Goal: Task Accomplishment & Management: Manage account settings

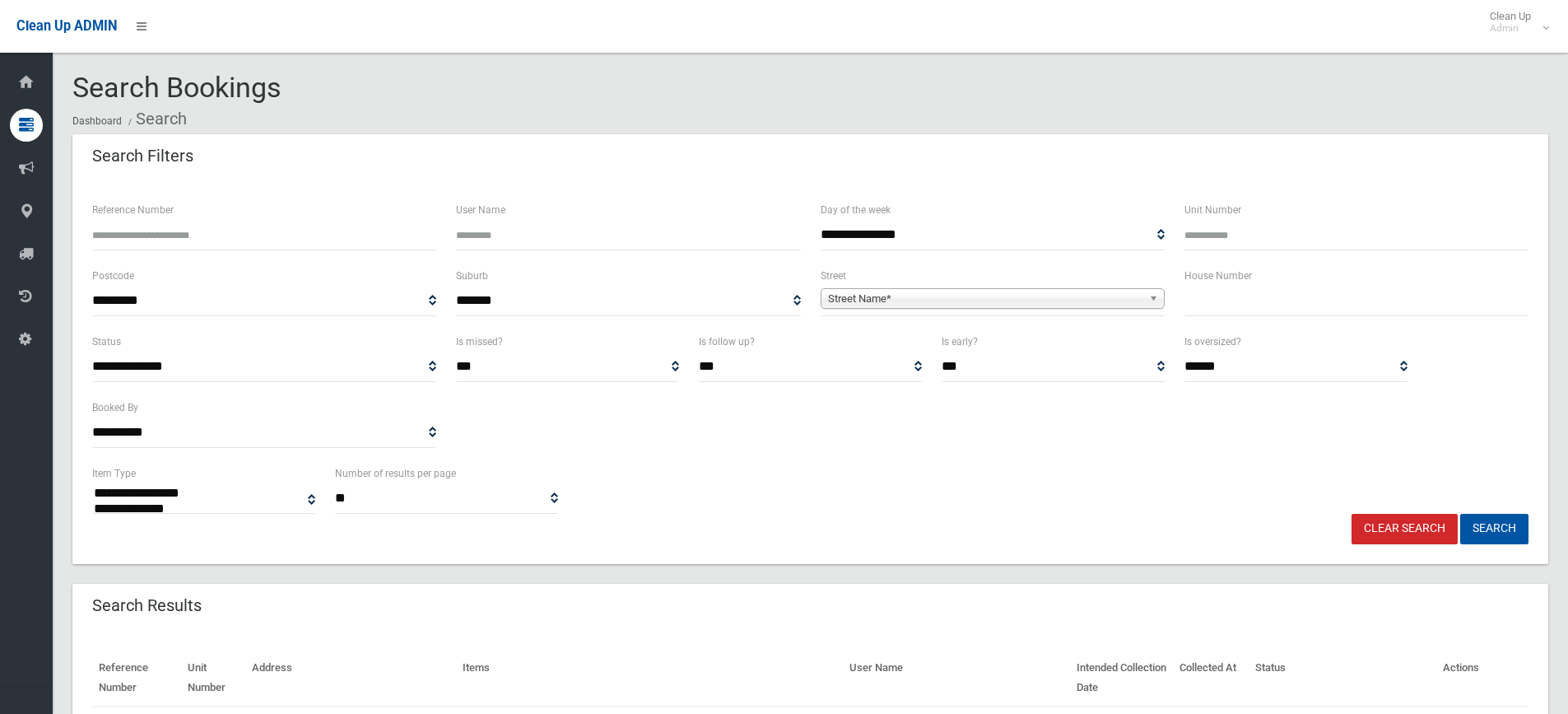
select select
click at [1274, 296] on input "text" at bounding box center [1356, 300] width 344 height 31
type input "**"
click at [1030, 303] on span "Street Name*" at bounding box center [984, 298] width 314 height 20
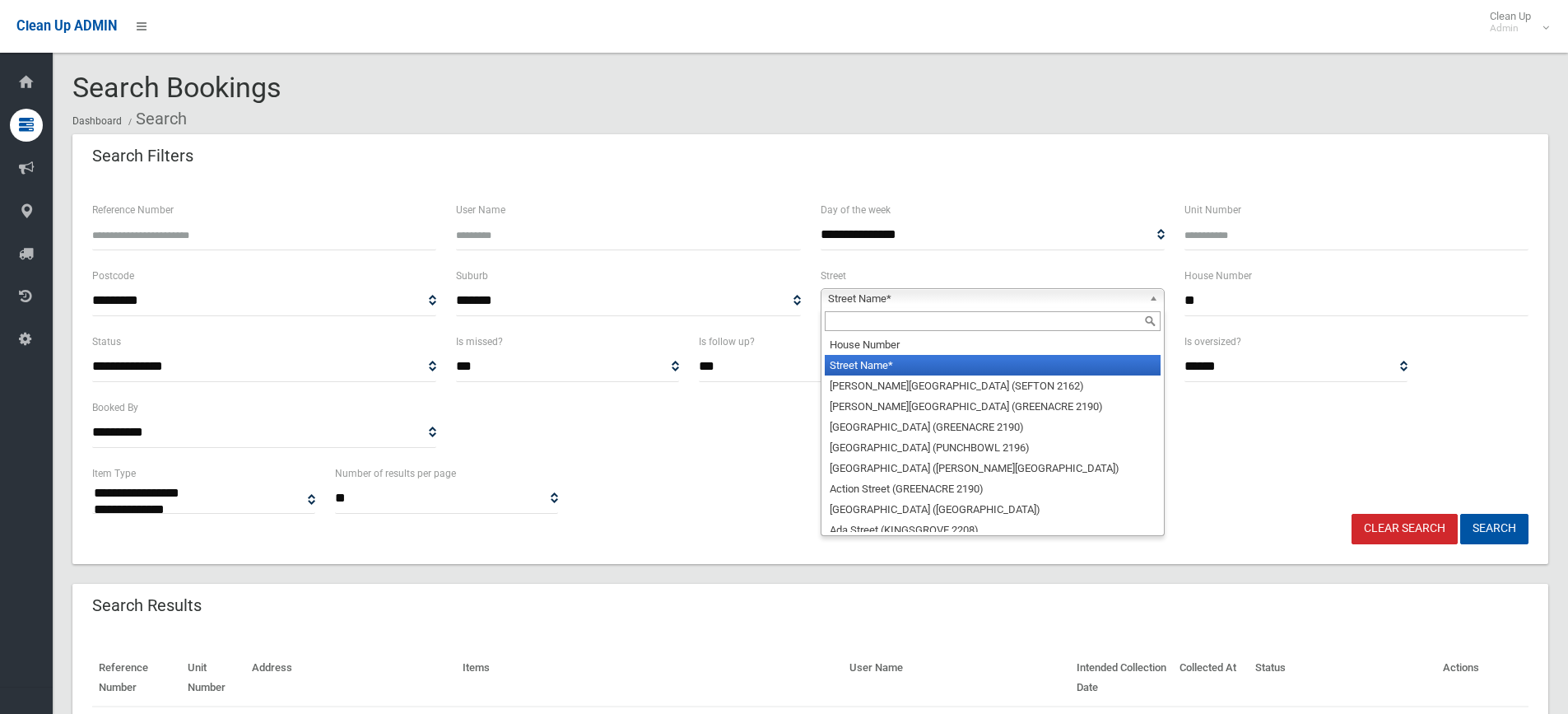
click at [882, 324] on input "text" at bounding box center [992, 321] width 336 height 20
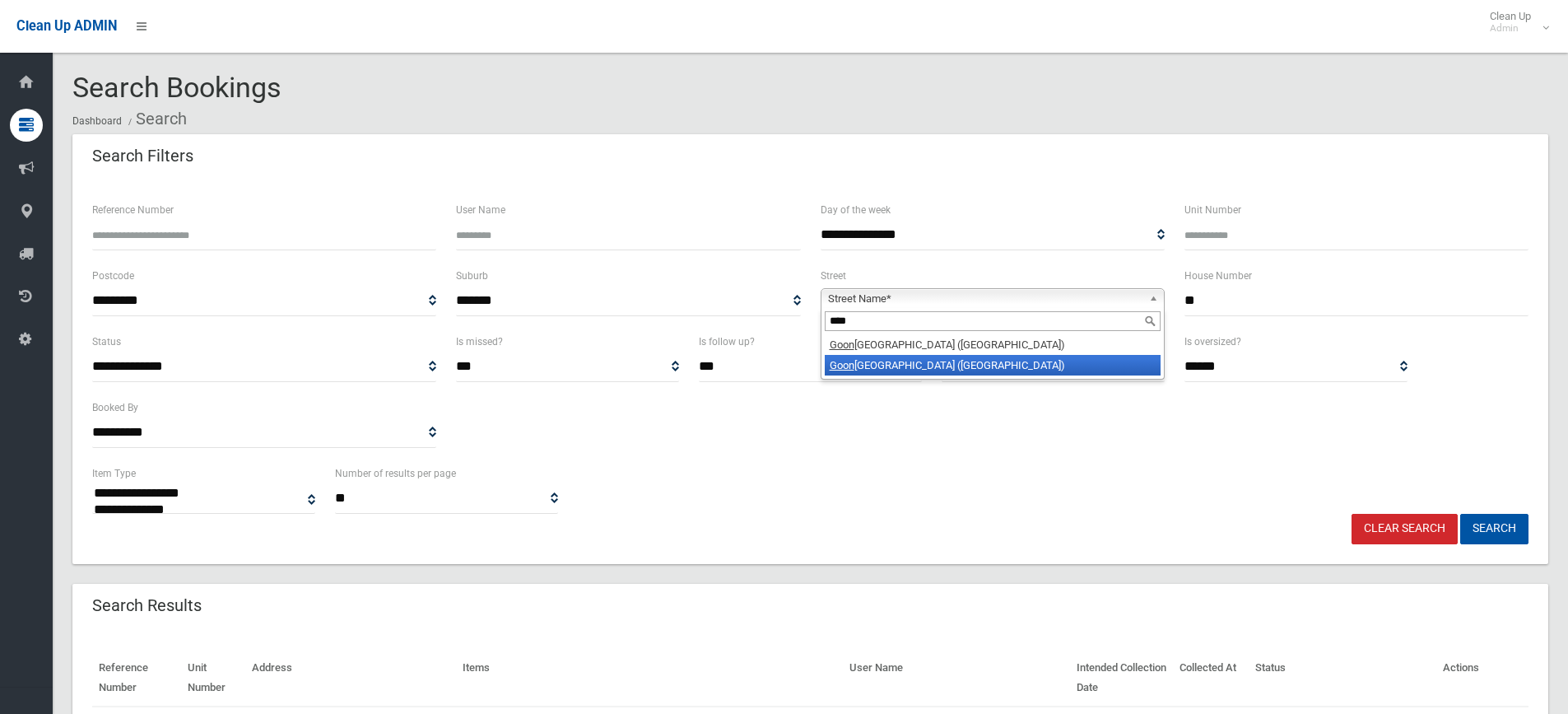
type input "****"
click at [1062, 365] on li "Goon dah Street (VILLAWOOD 2163)" at bounding box center [992, 365] width 336 height 21
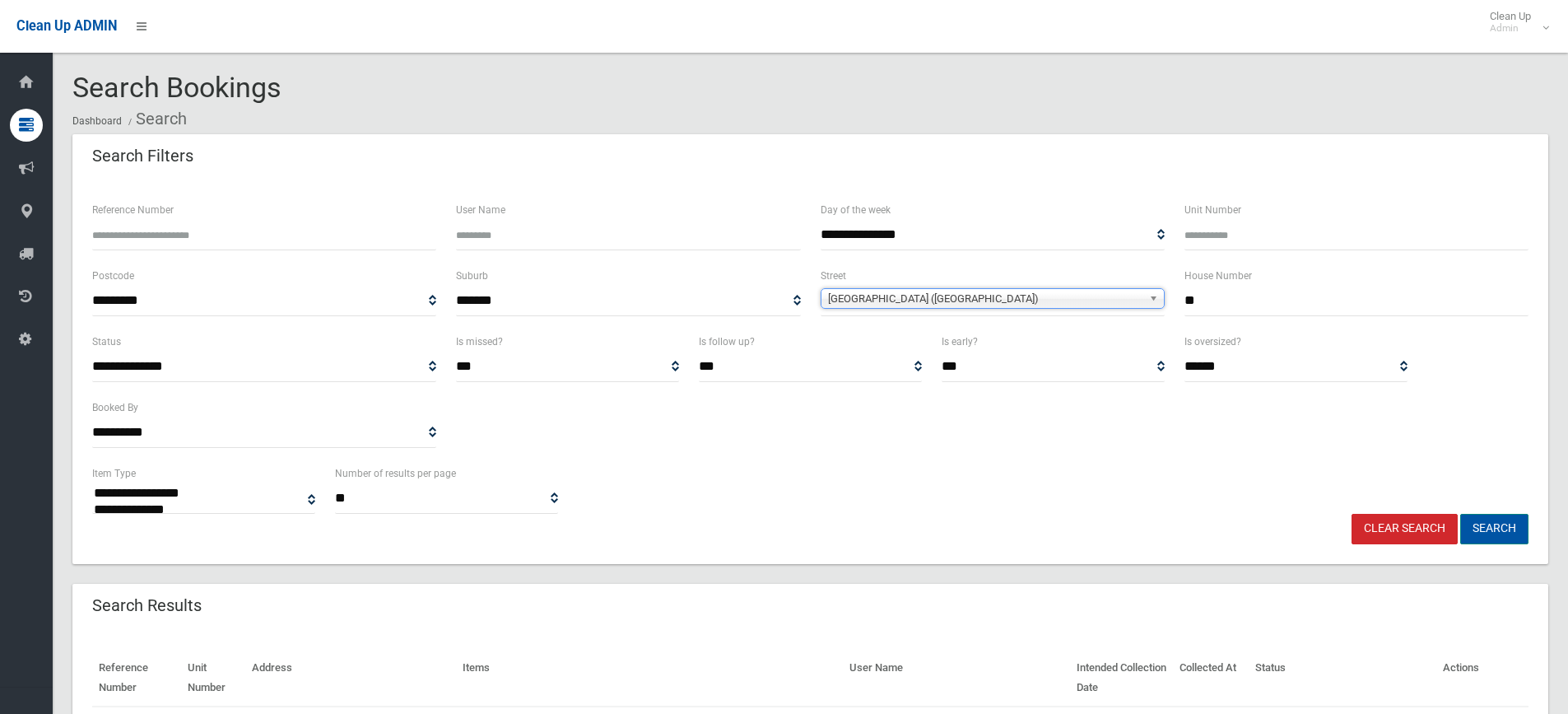
click at [1497, 528] on button "Search" at bounding box center [1494, 529] width 68 height 31
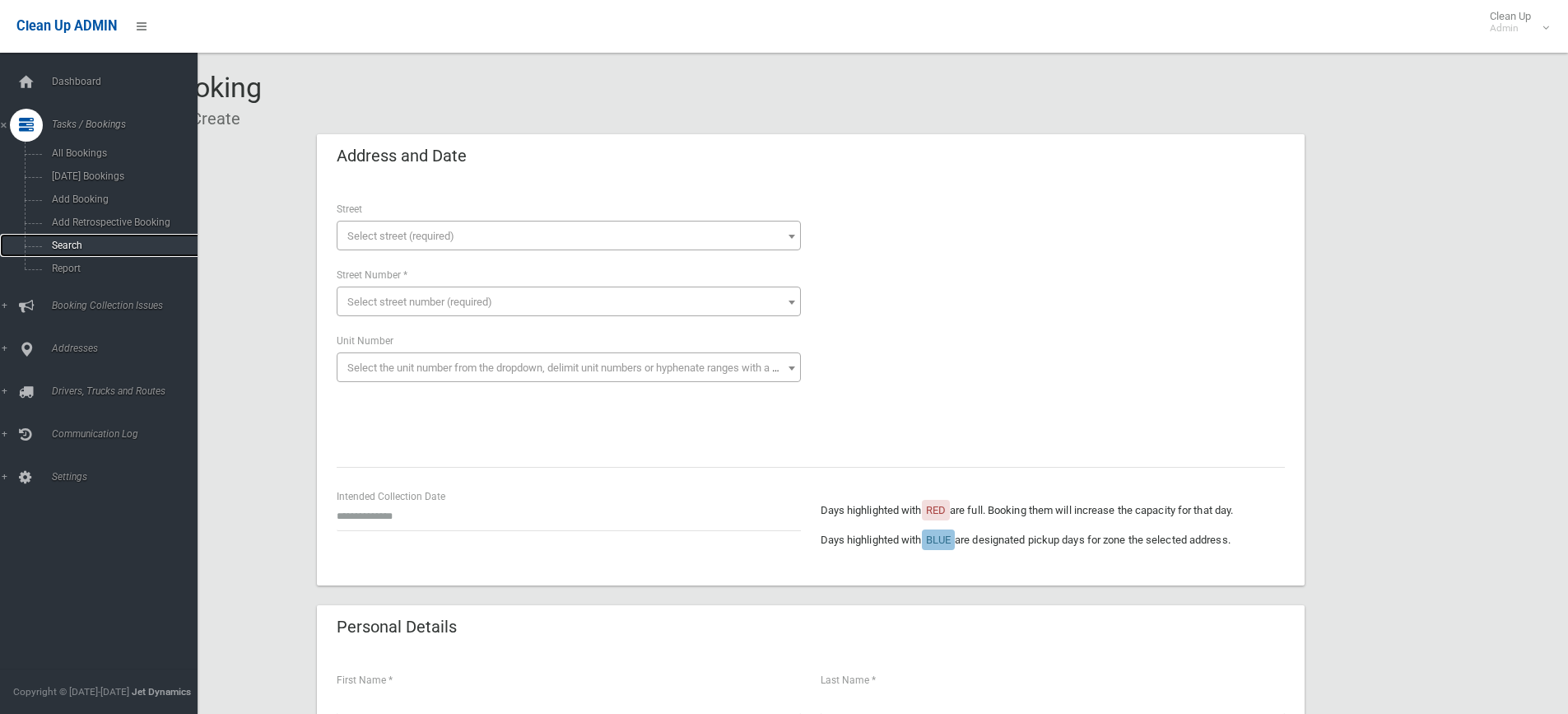
click at [58, 236] on link "Search" at bounding box center [105, 245] width 210 height 23
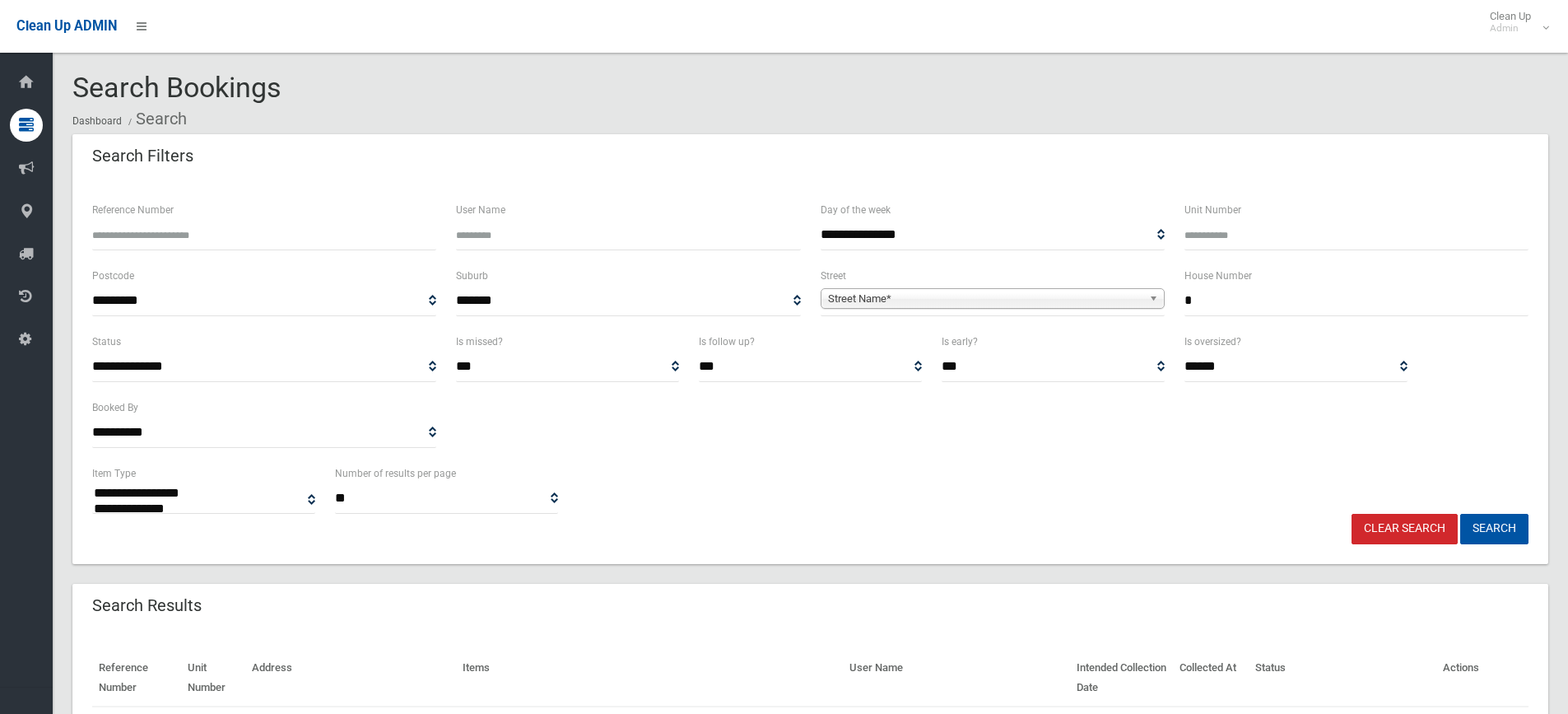
select select
type input "**"
click at [1033, 303] on span "Street Name*" at bounding box center [984, 298] width 314 height 20
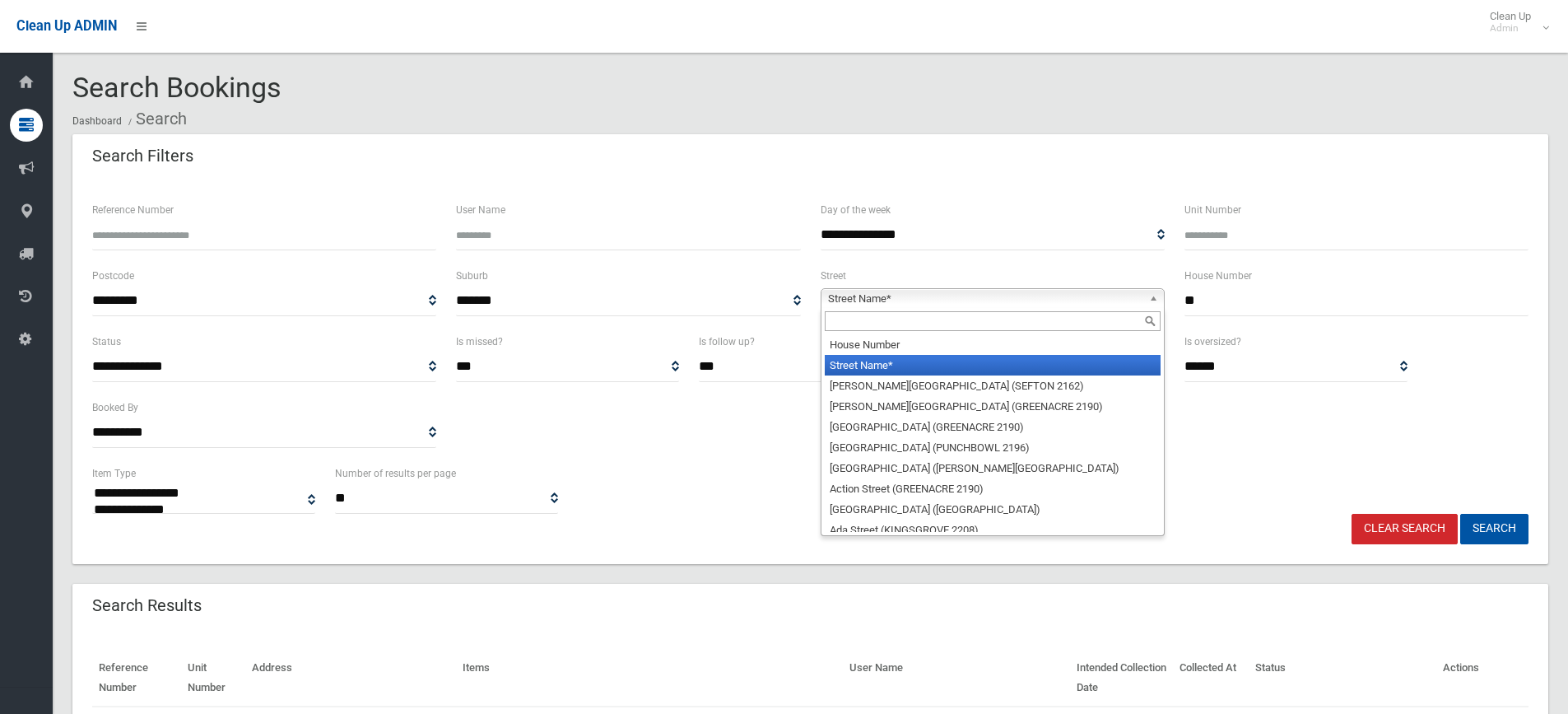
click at [898, 311] on input "text" at bounding box center [992, 321] width 336 height 20
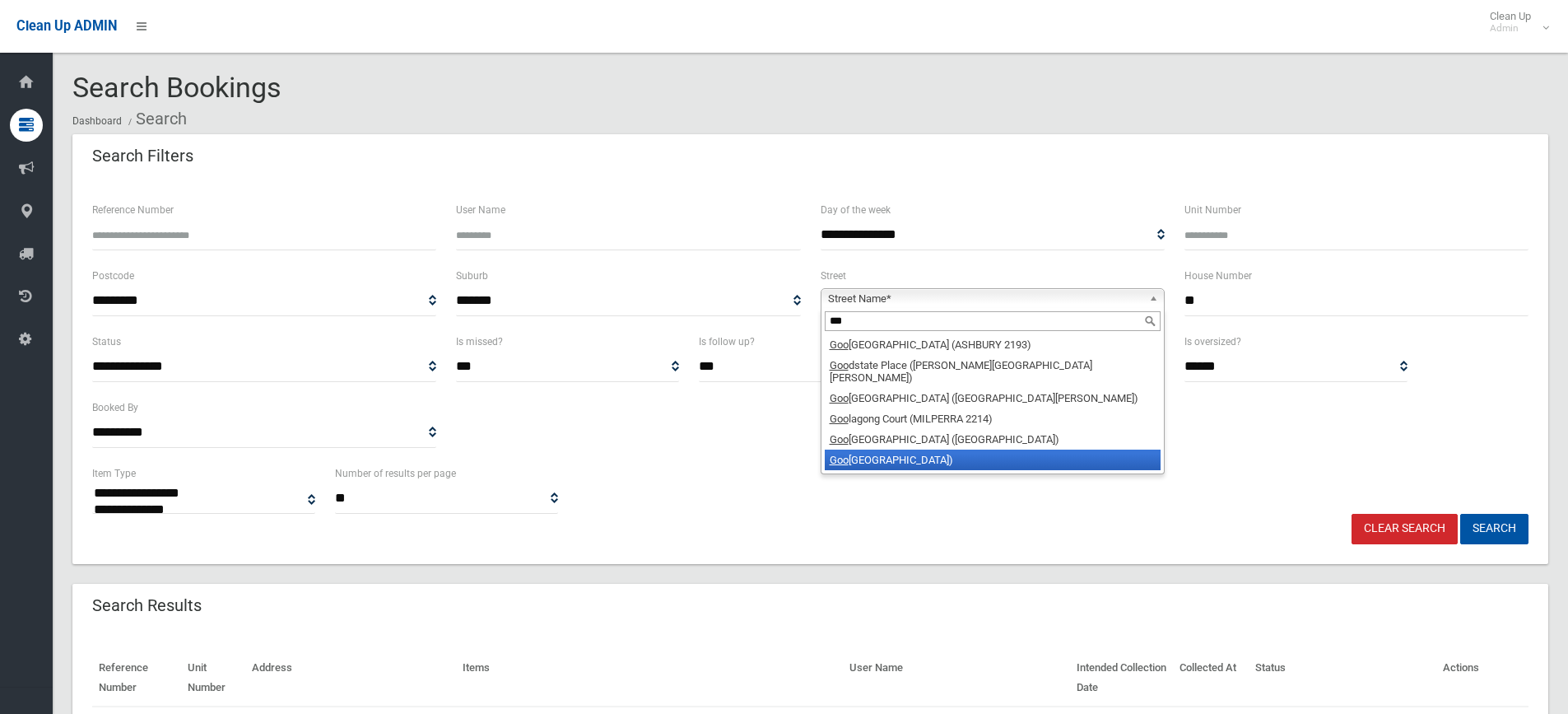
type input "***"
click at [939, 449] on li "Goo ndah Street (VILLAWOOD 2163)" at bounding box center [992, 459] width 336 height 21
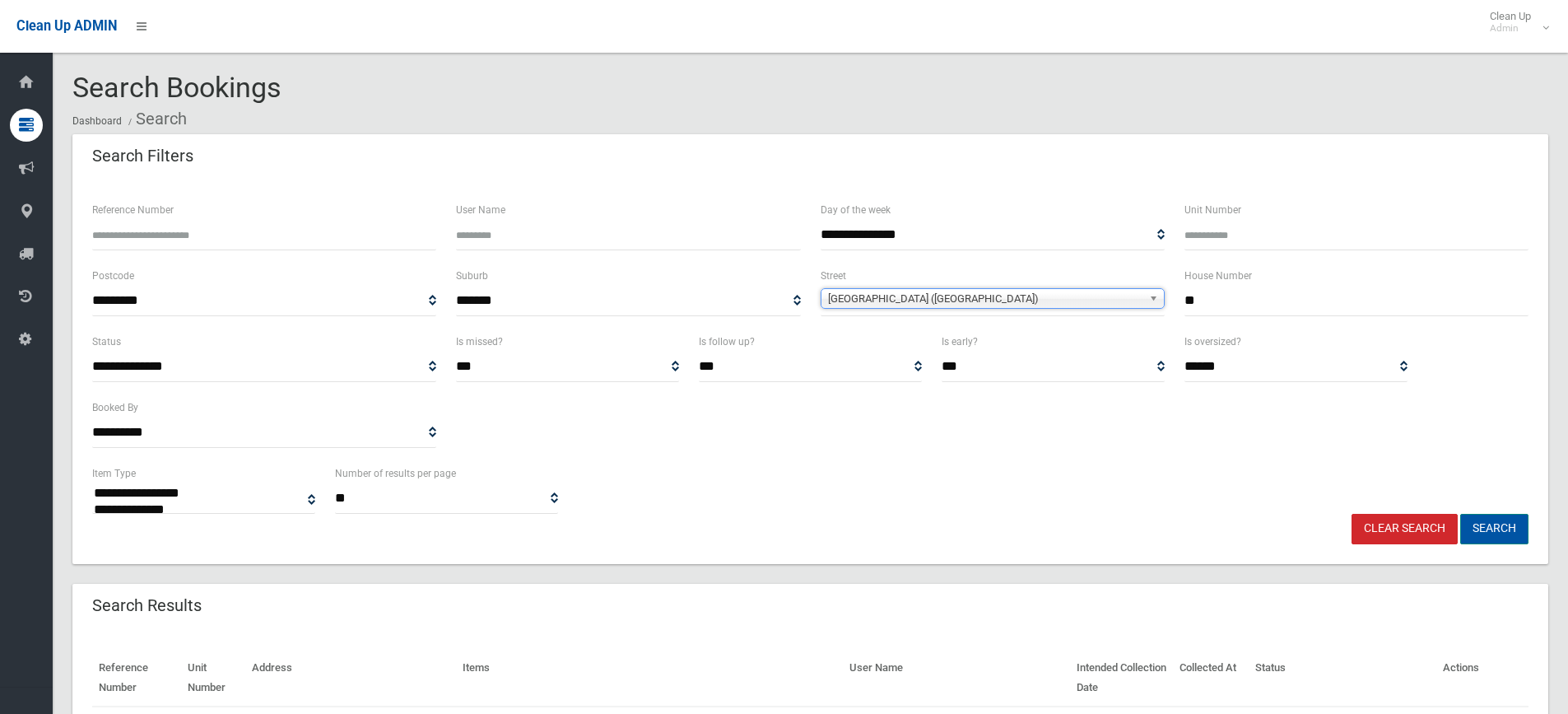
click at [1507, 530] on button "Search" at bounding box center [1494, 529] width 68 height 31
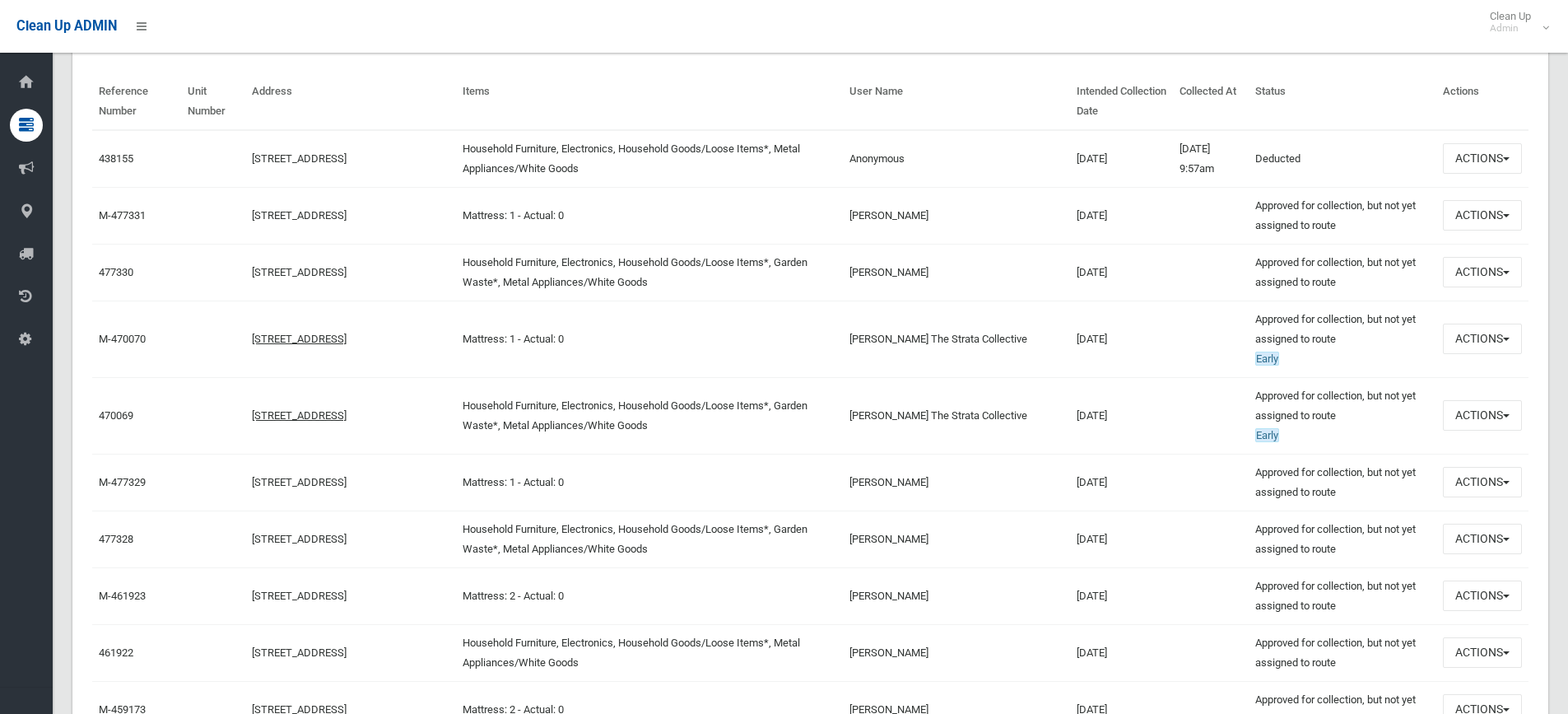
scroll to position [412, 0]
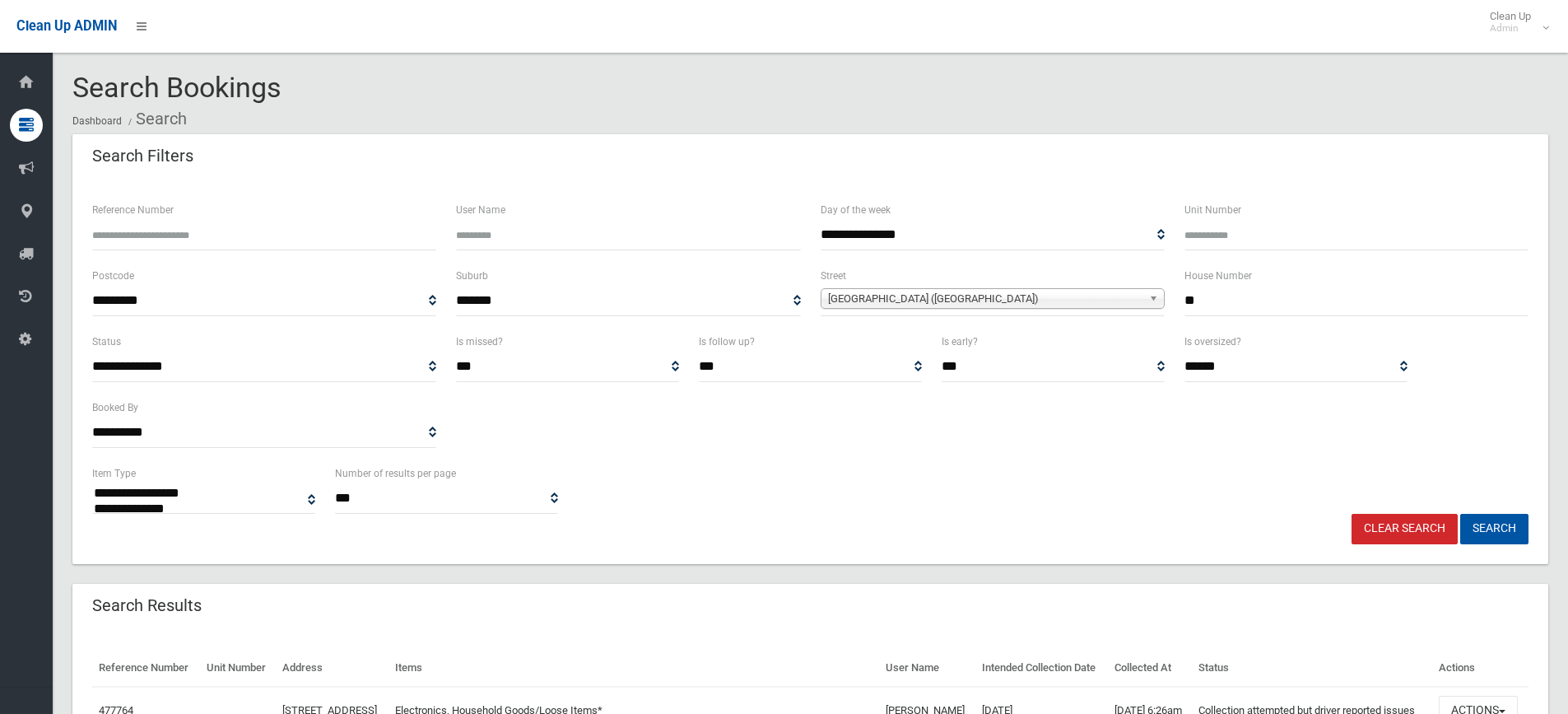
select select
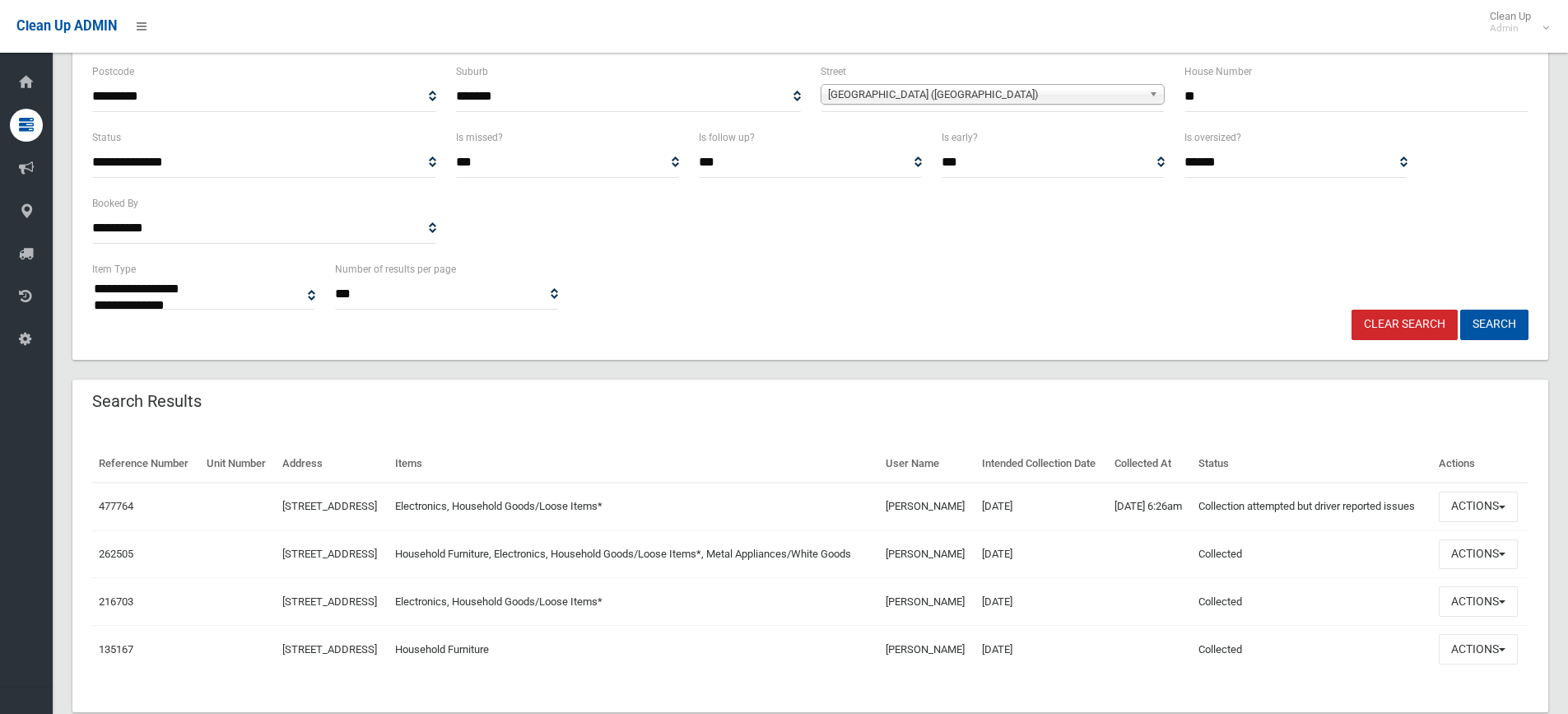
scroll to position [298, 0]
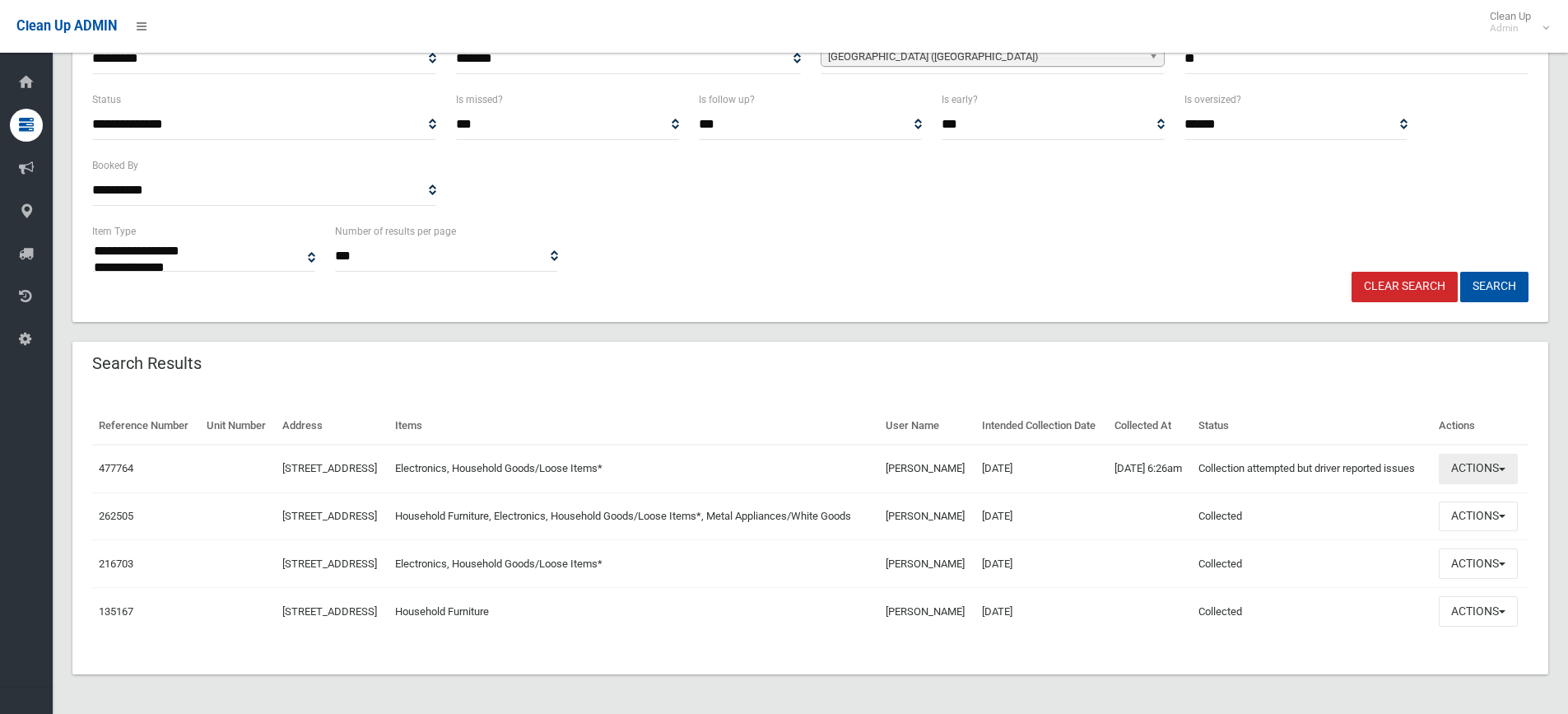
click at [1492, 454] on button "Actions" at bounding box center [1478, 469] width 79 height 31
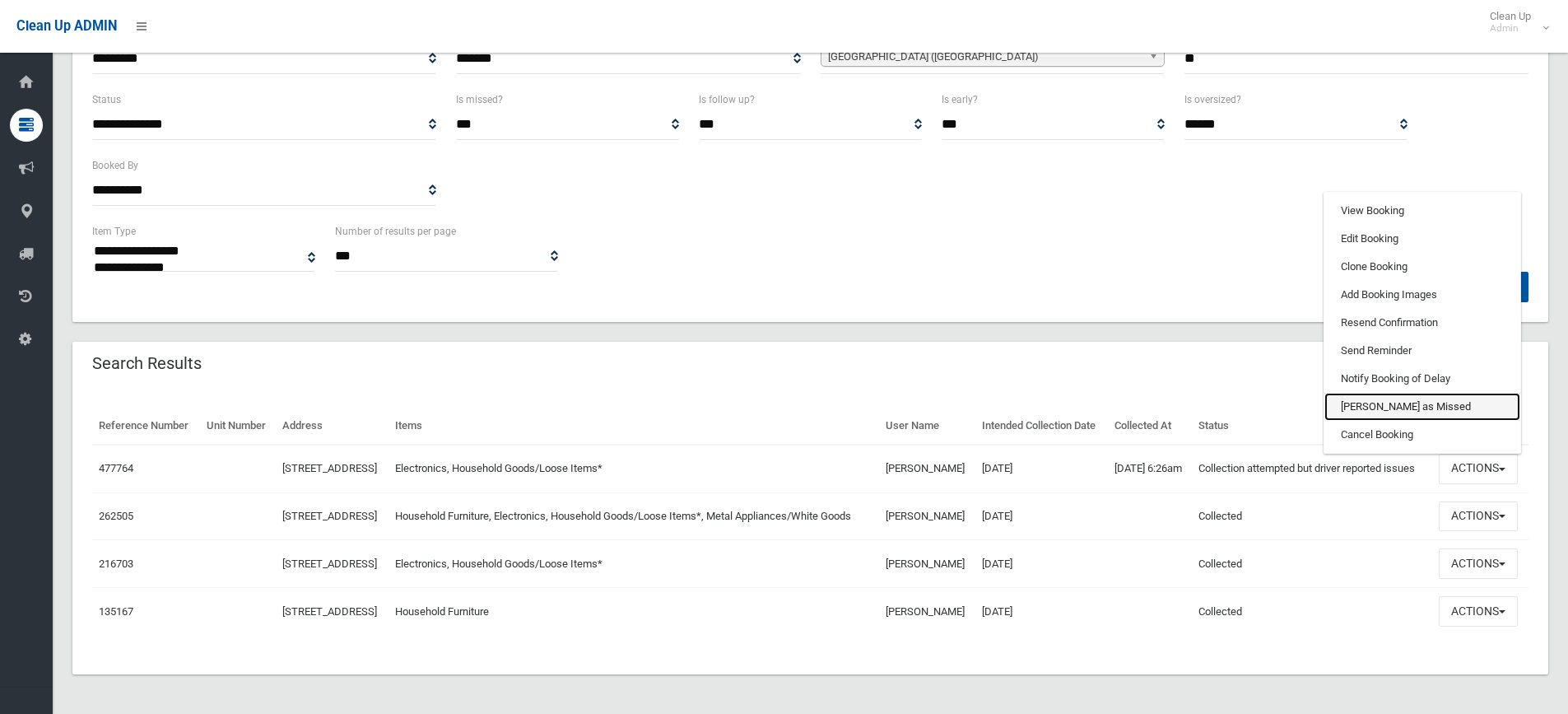
click at [1395, 393] on link "[PERSON_NAME] as Missed" at bounding box center [1422, 407] width 196 height 28
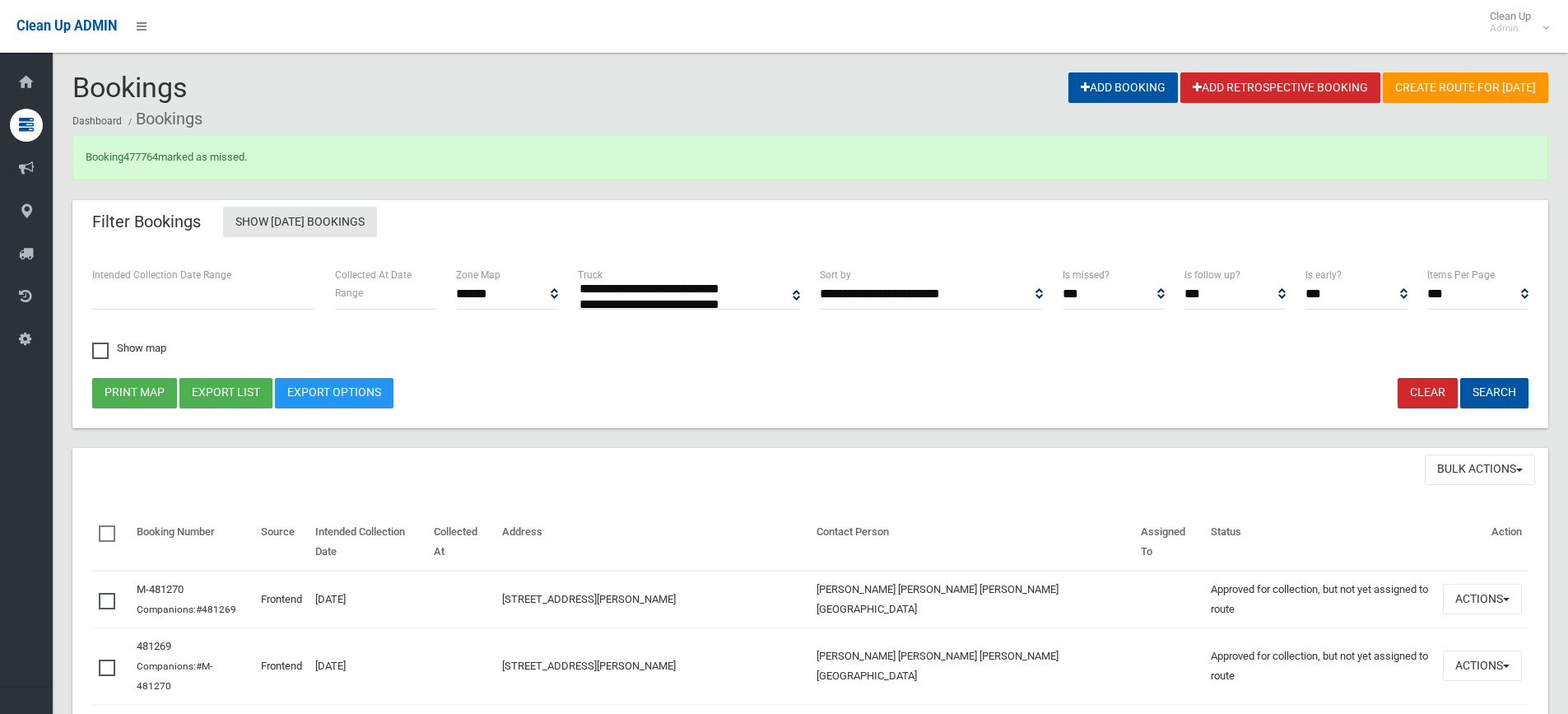
select select
click at [141, 160] on link "477764" at bounding box center [141, 157] width 35 height 12
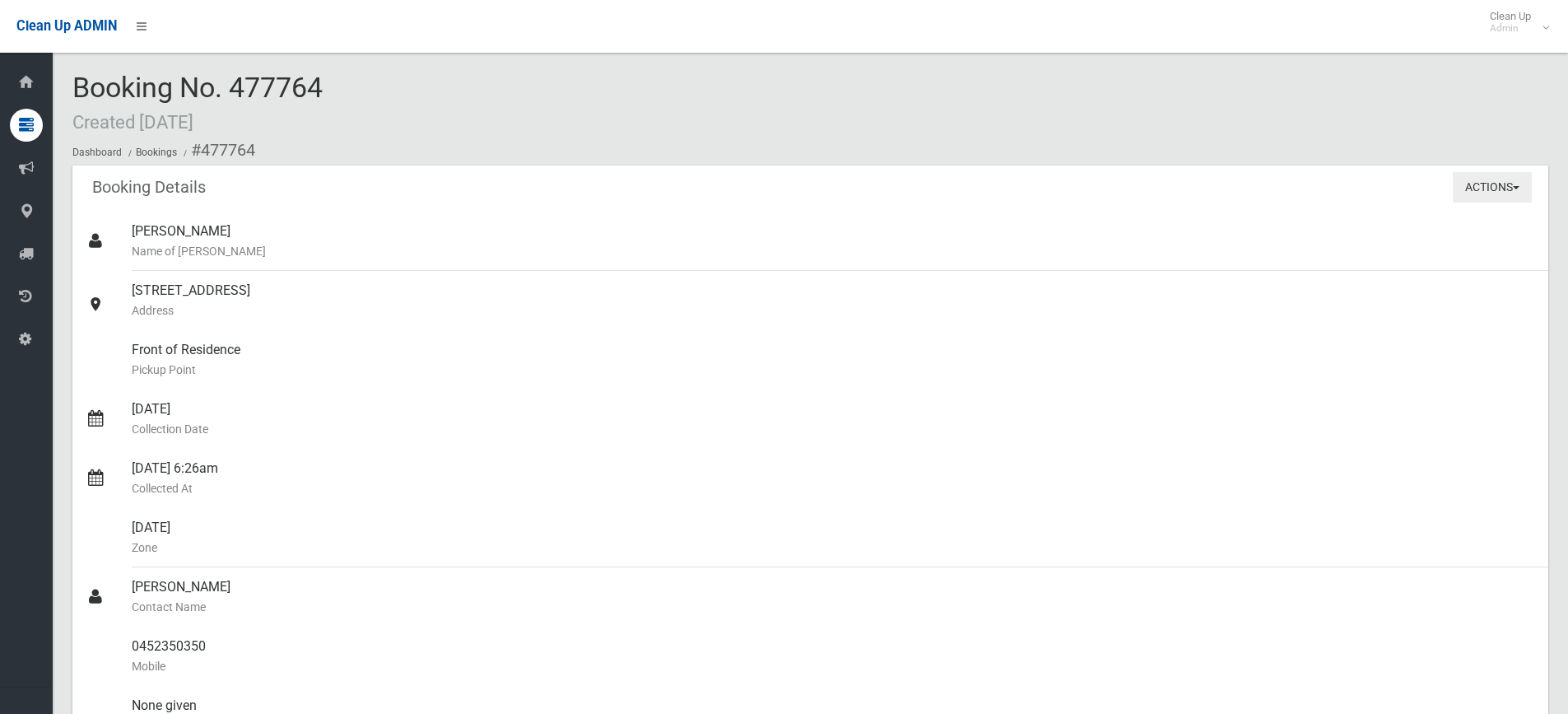
click at [1489, 191] on button "Actions" at bounding box center [1493, 187] width 79 height 31
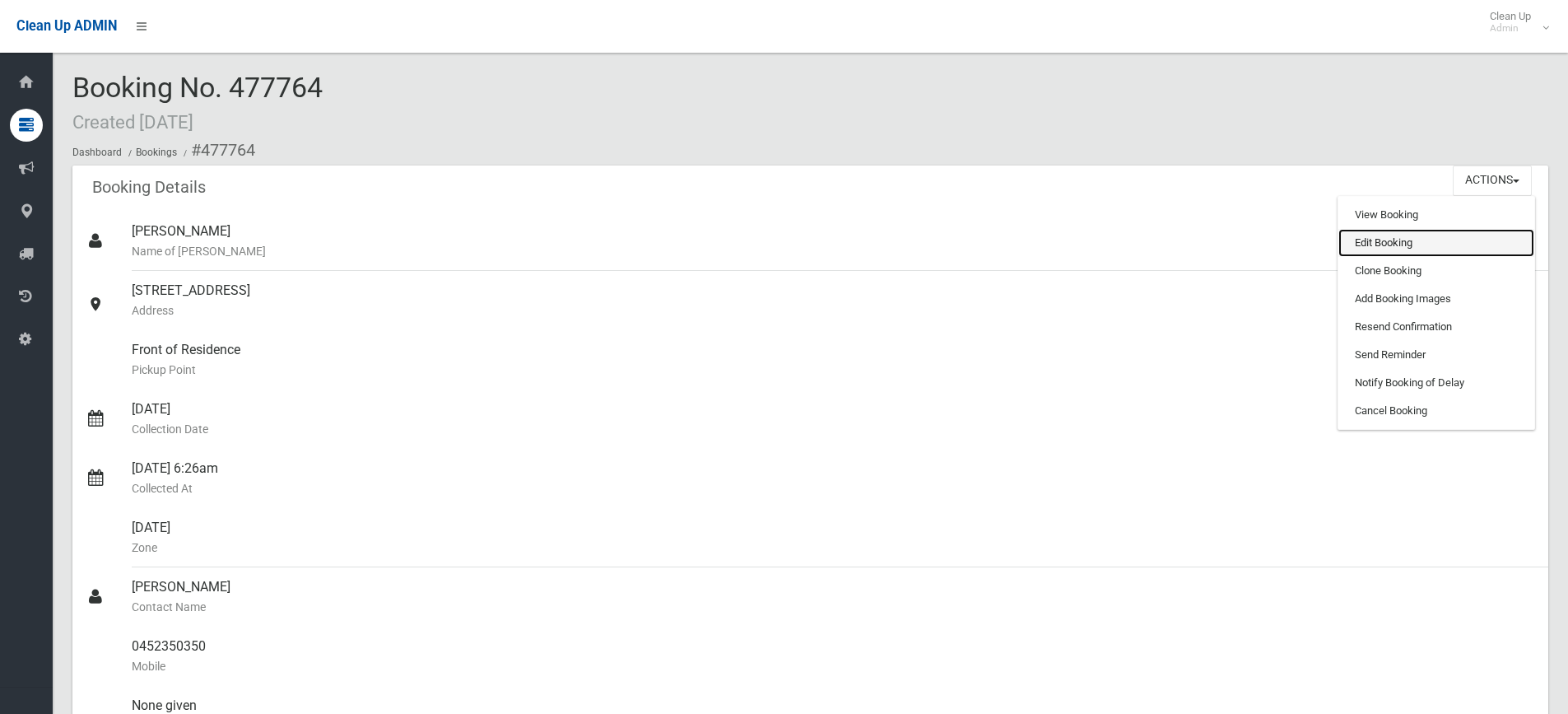
click at [1400, 245] on link "Edit Booking" at bounding box center [1436, 243] width 196 height 28
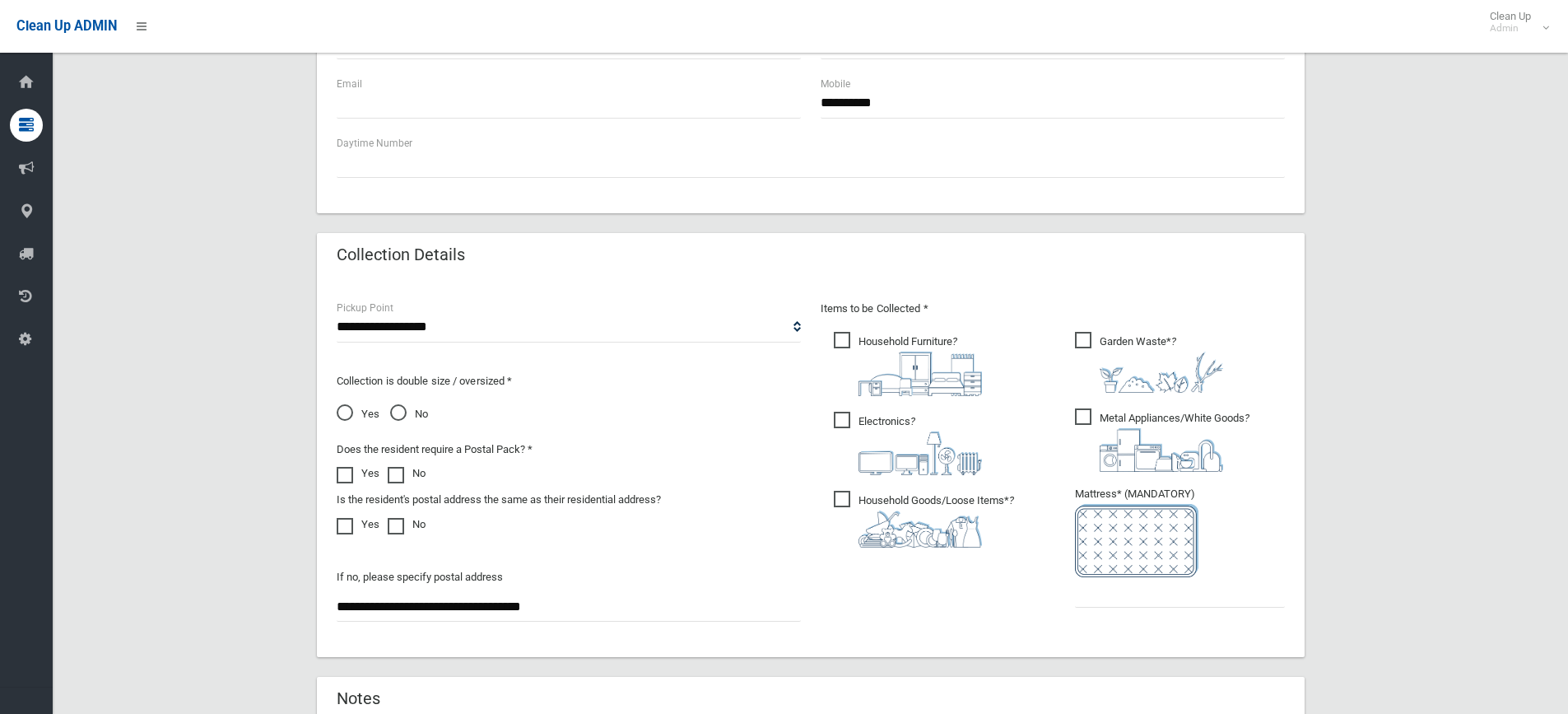
scroll to position [658, 0]
click at [1085, 586] on input "text" at bounding box center [1179, 589] width 210 height 31
type input "*"
click at [844, 337] on span "Household Furniture ?" at bounding box center [907, 360] width 148 height 64
click at [1083, 408] on span "Metal Appliances/White Goods ?" at bounding box center [1162, 437] width 174 height 63
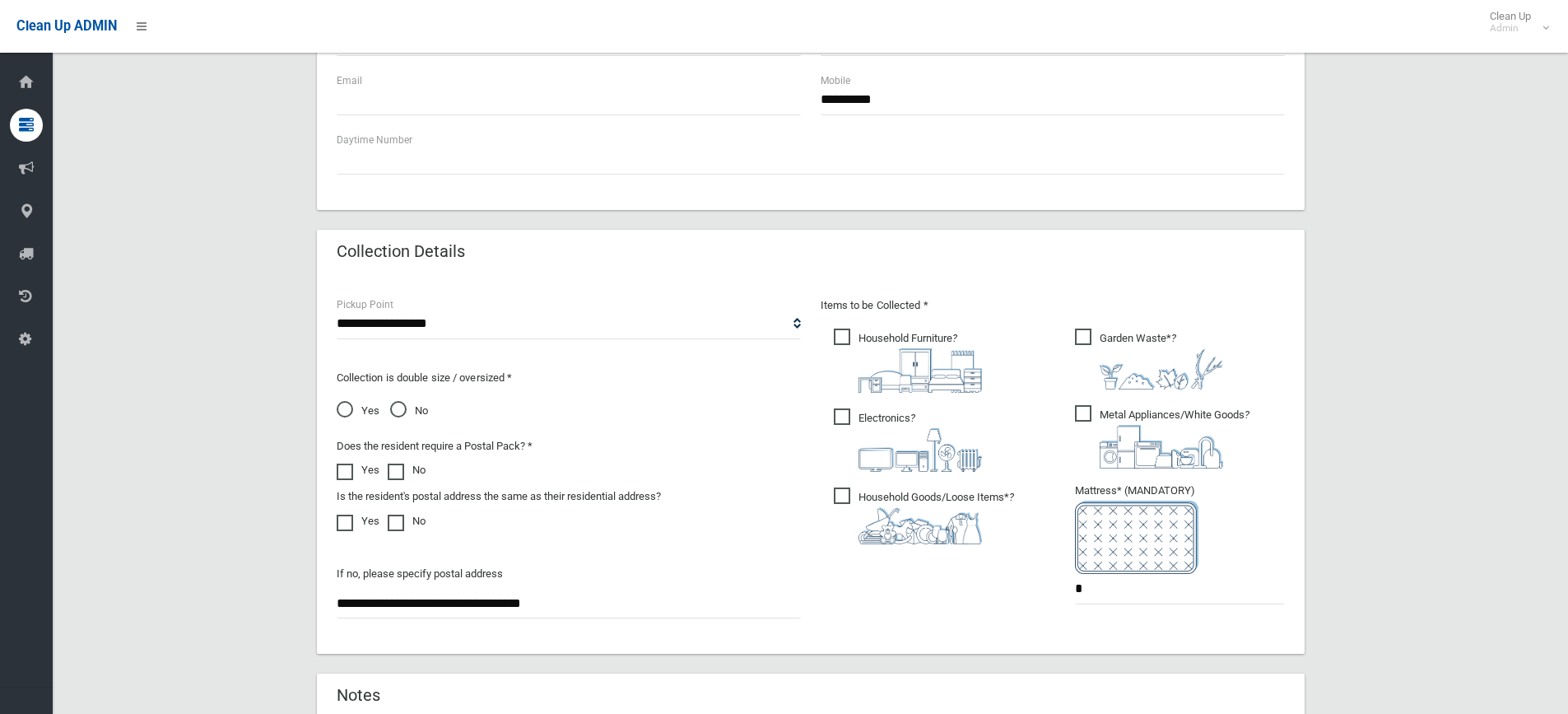
scroll to position [915, 0]
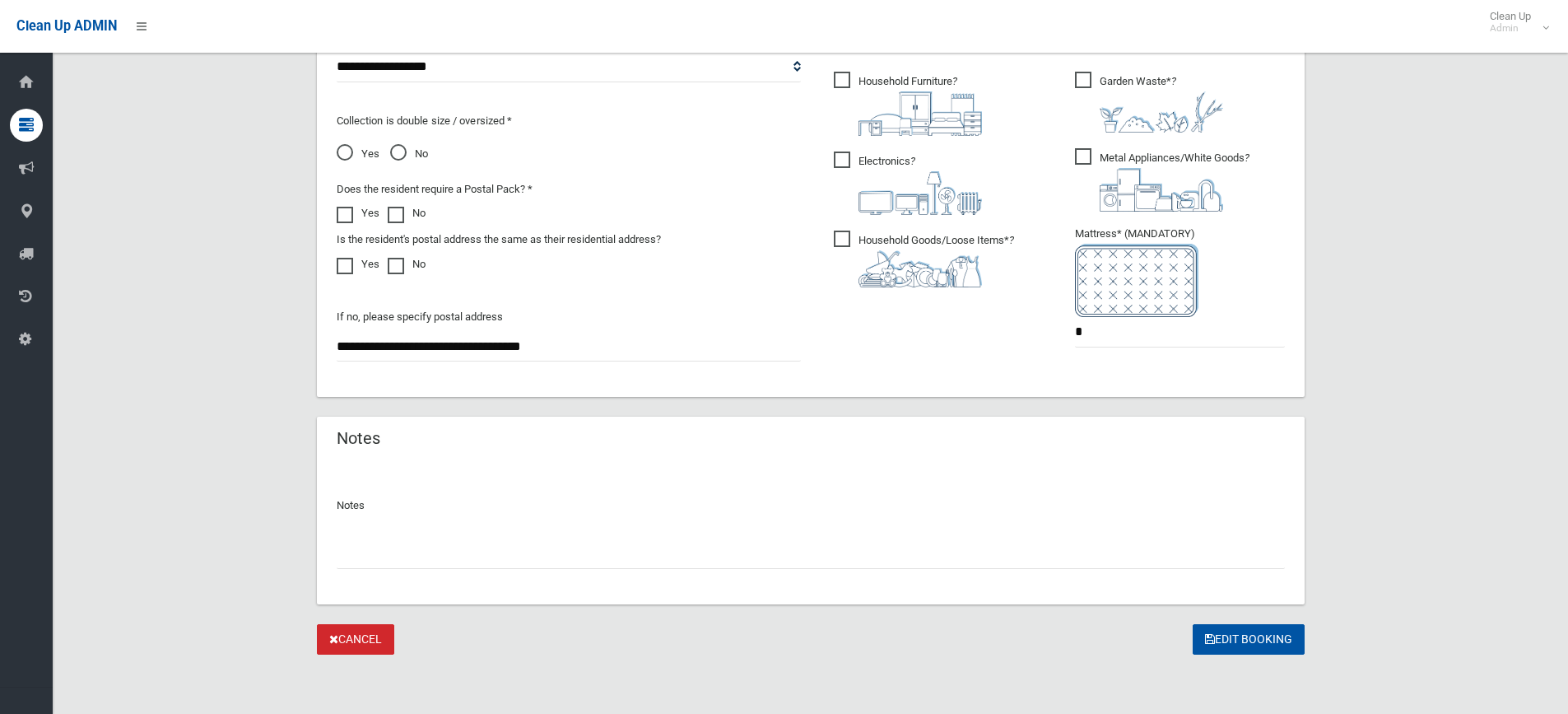
click at [454, 553] on input "text" at bounding box center [811, 553] width 949 height 31
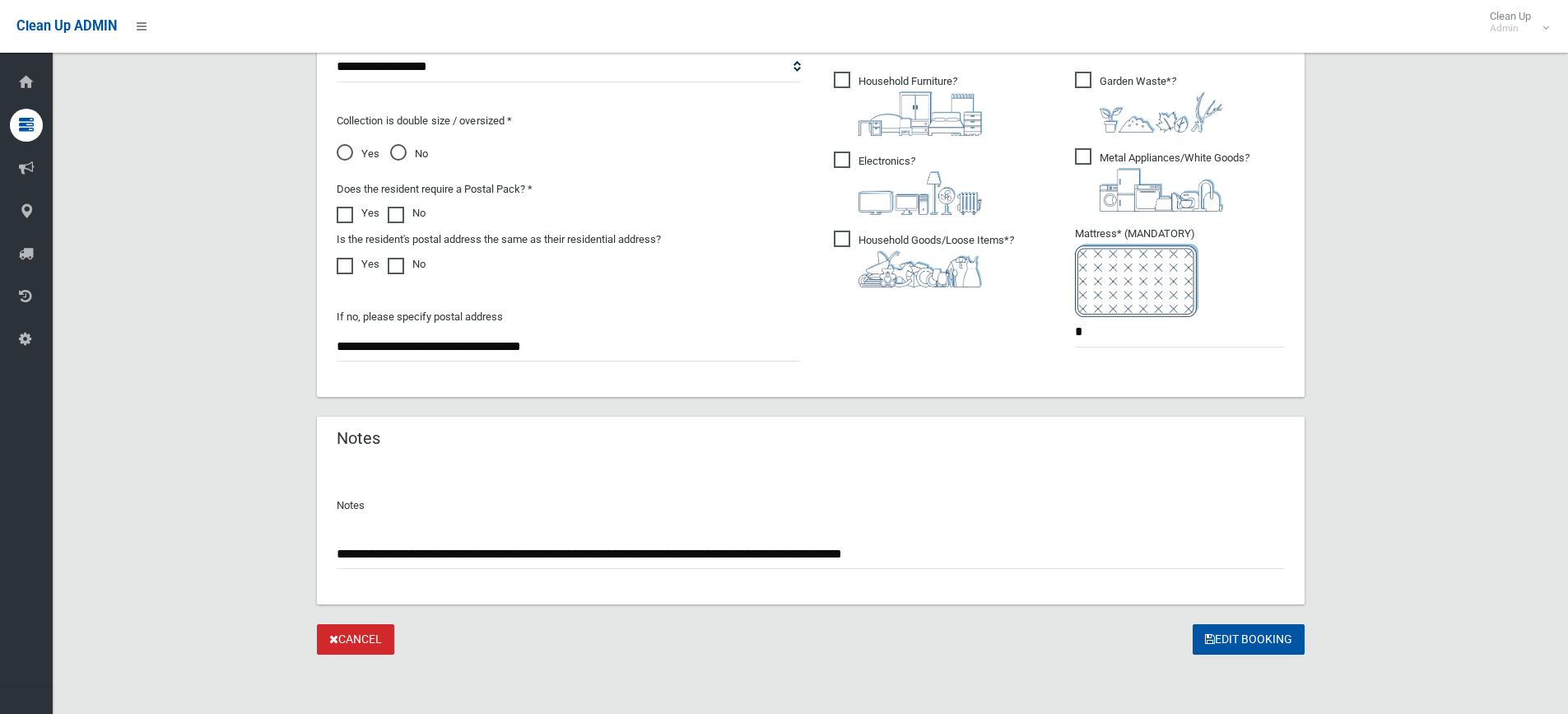
click at [533, 552] on input "**********" at bounding box center [811, 553] width 949 height 31
click at [970, 551] on input "**********" at bounding box center [811, 553] width 949 height 31
type input "**********"
click at [1259, 629] on button "Edit Booking" at bounding box center [1248, 639] width 112 height 31
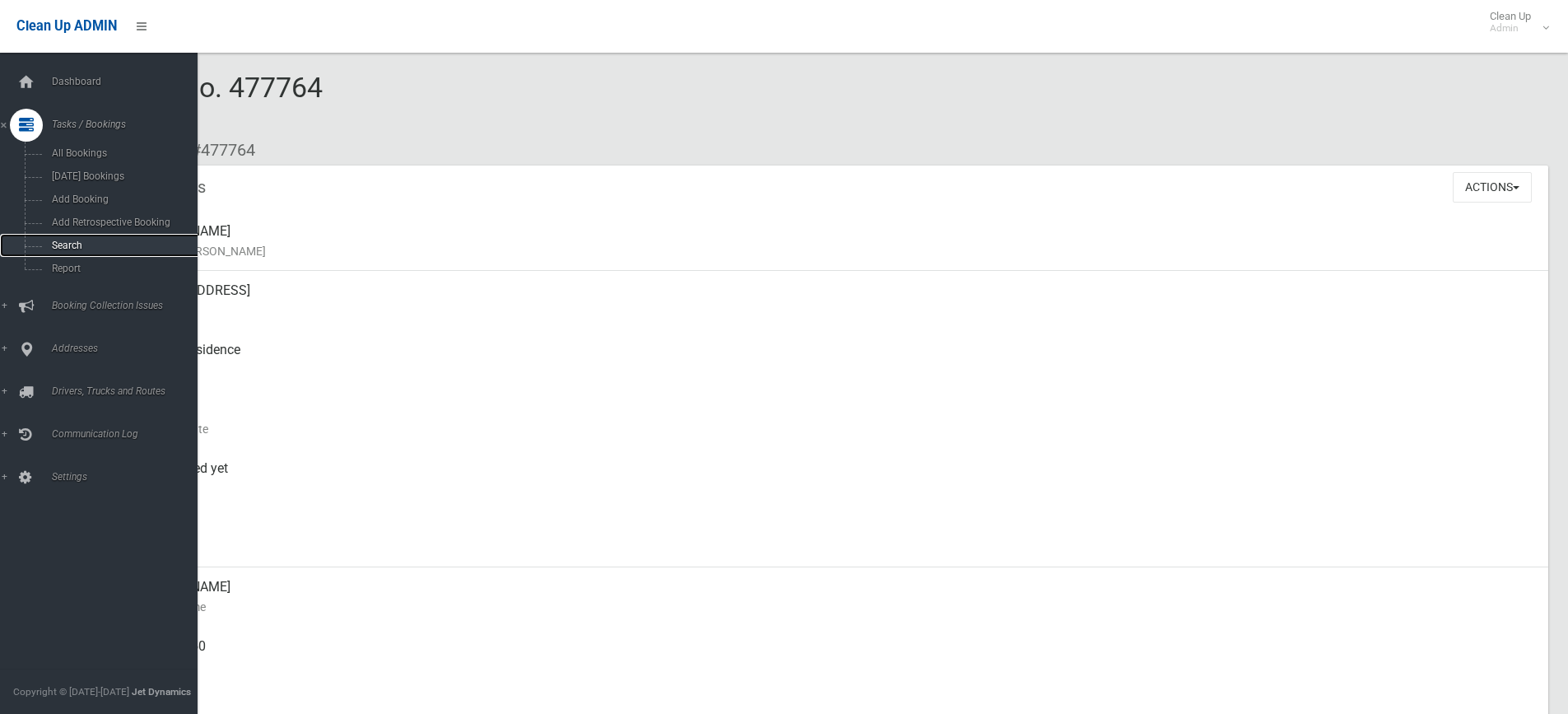
click at [65, 250] on span "Search" at bounding box center [121, 246] width 149 height 12
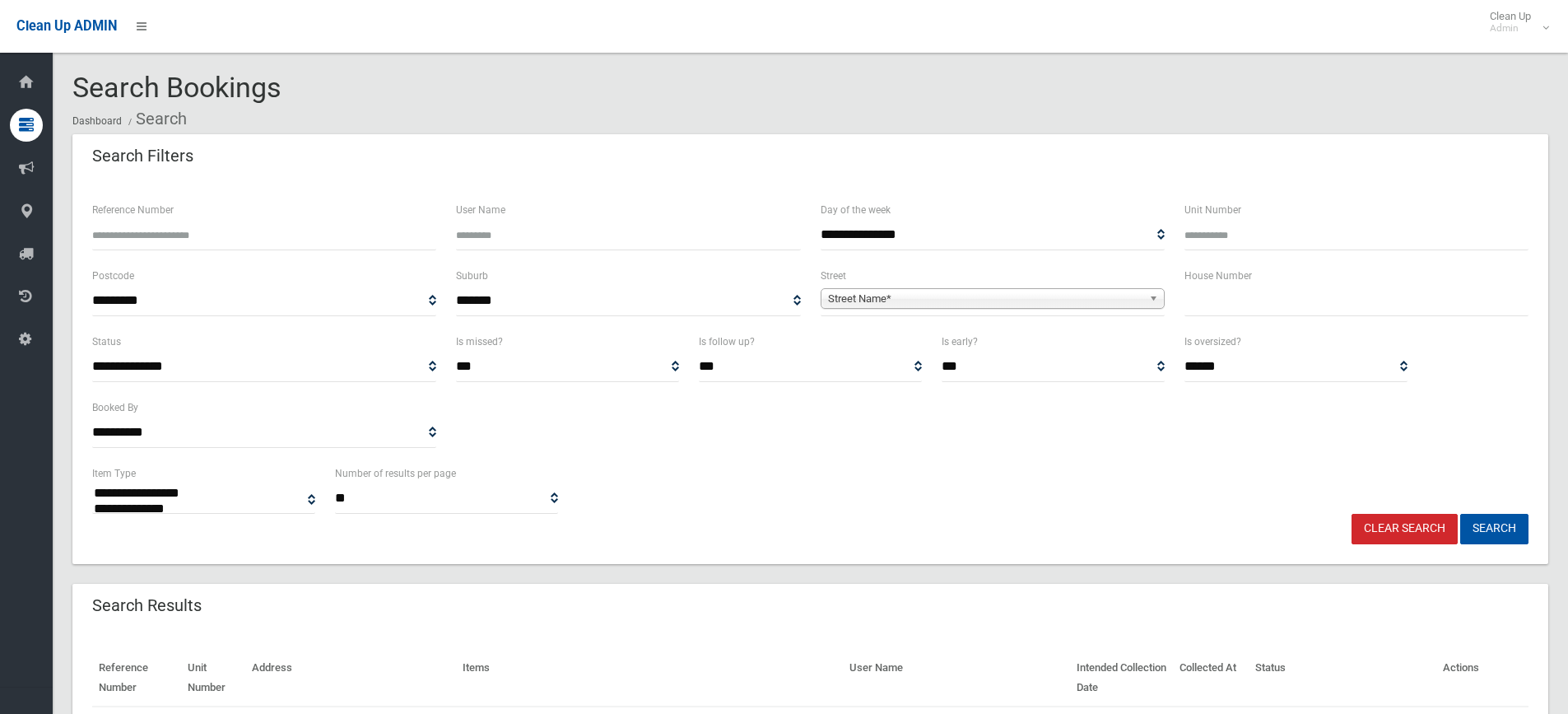
select select
